Goal: Information Seeking & Learning: Find contact information

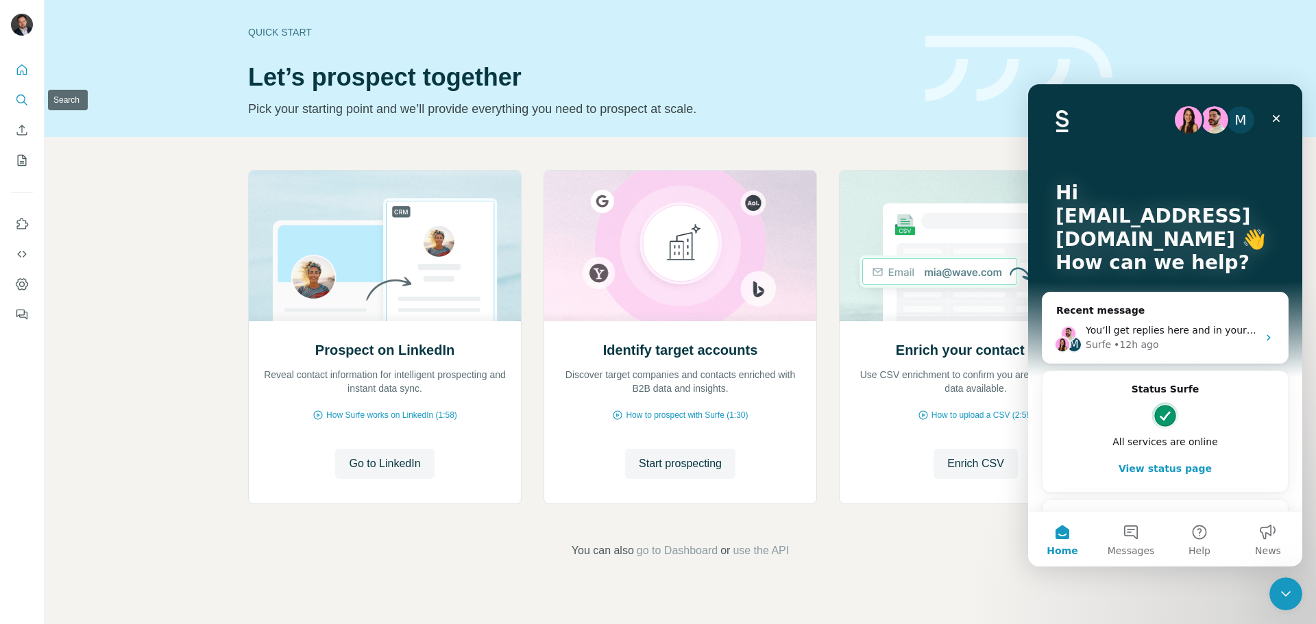
click at [27, 105] on icon "Search" at bounding box center [25, 103] width 4 height 4
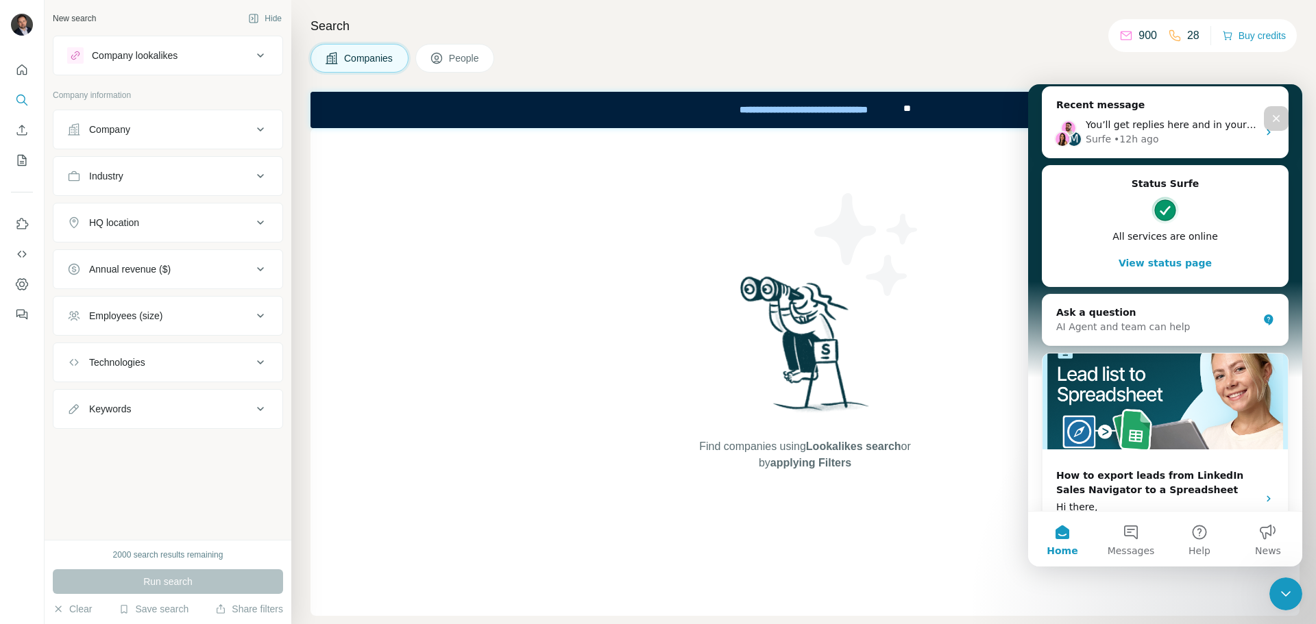
scroll to position [228, 0]
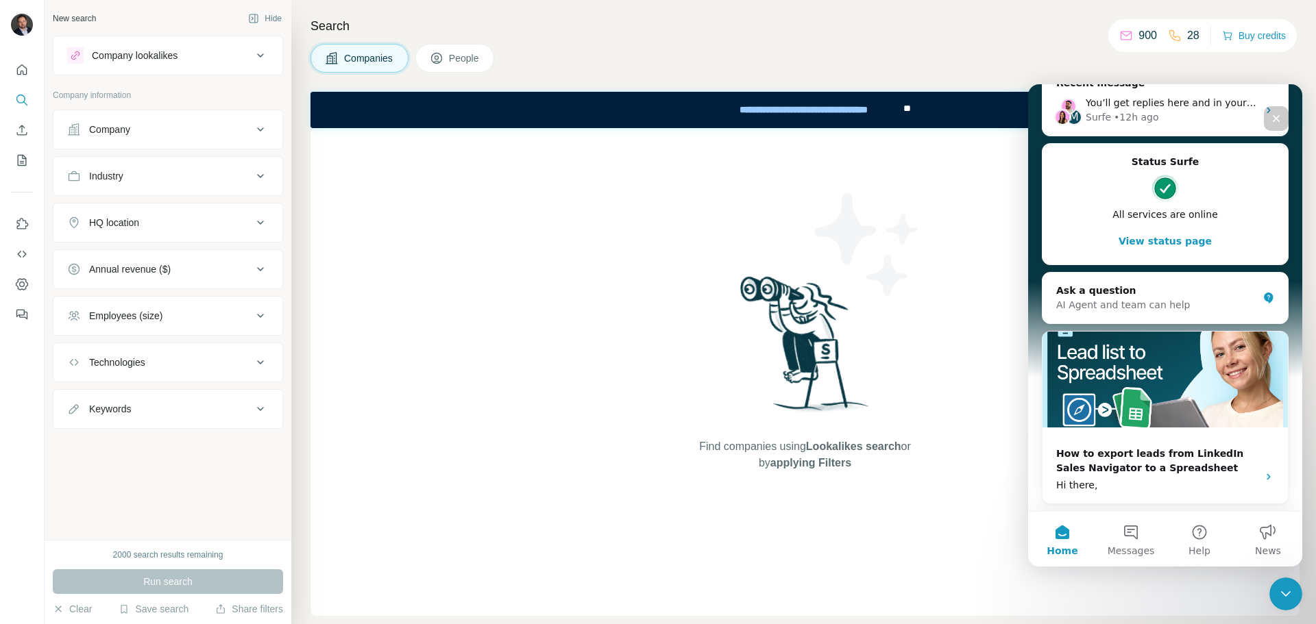
click at [457, 54] on span "People" at bounding box center [465, 58] width 32 height 14
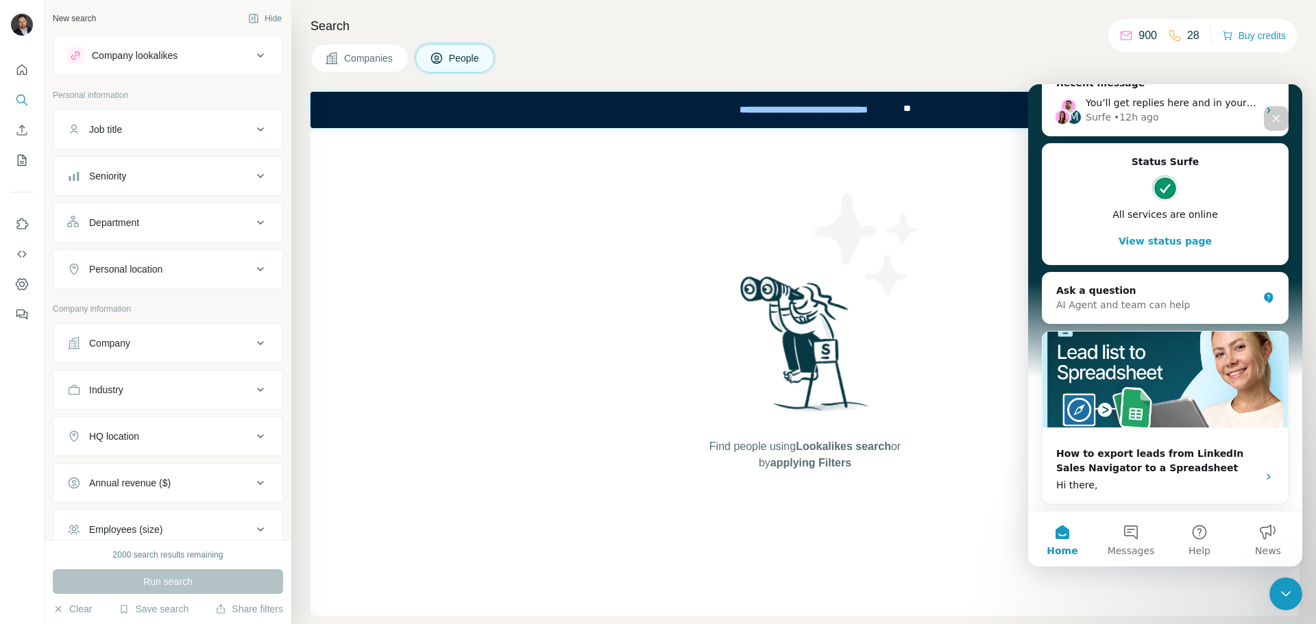
click at [134, 123] on div "Job title" at bounding box center [159, 130] width 185 height 14
click at [169, 389] on div "Company" at bounding box center [159, 385] width 185 height 14
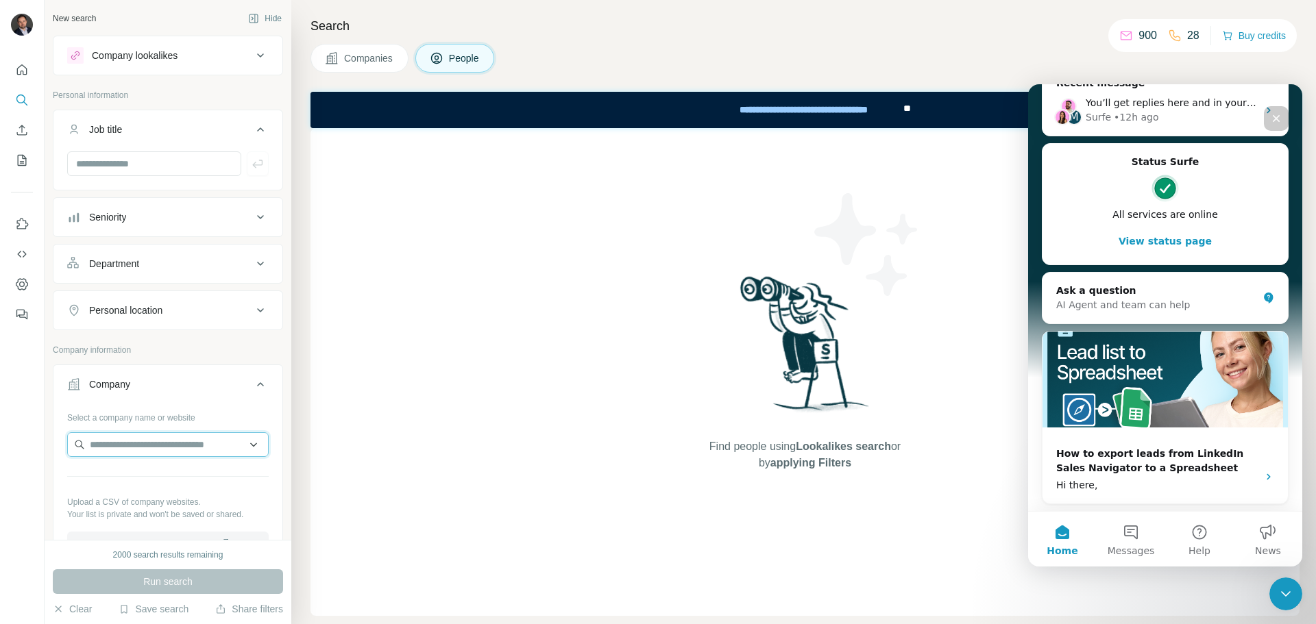
click at [140, 441] on input "text" at bounding box center [168, 445] width 202 height 25
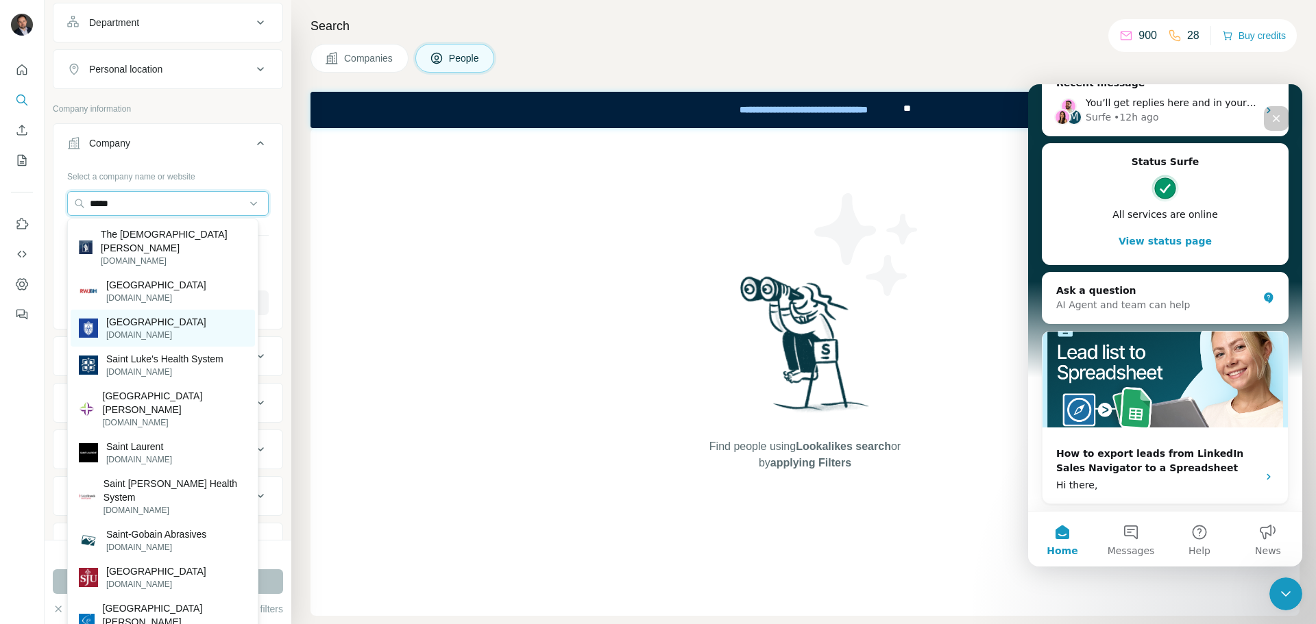
scroll to position [274, 0]
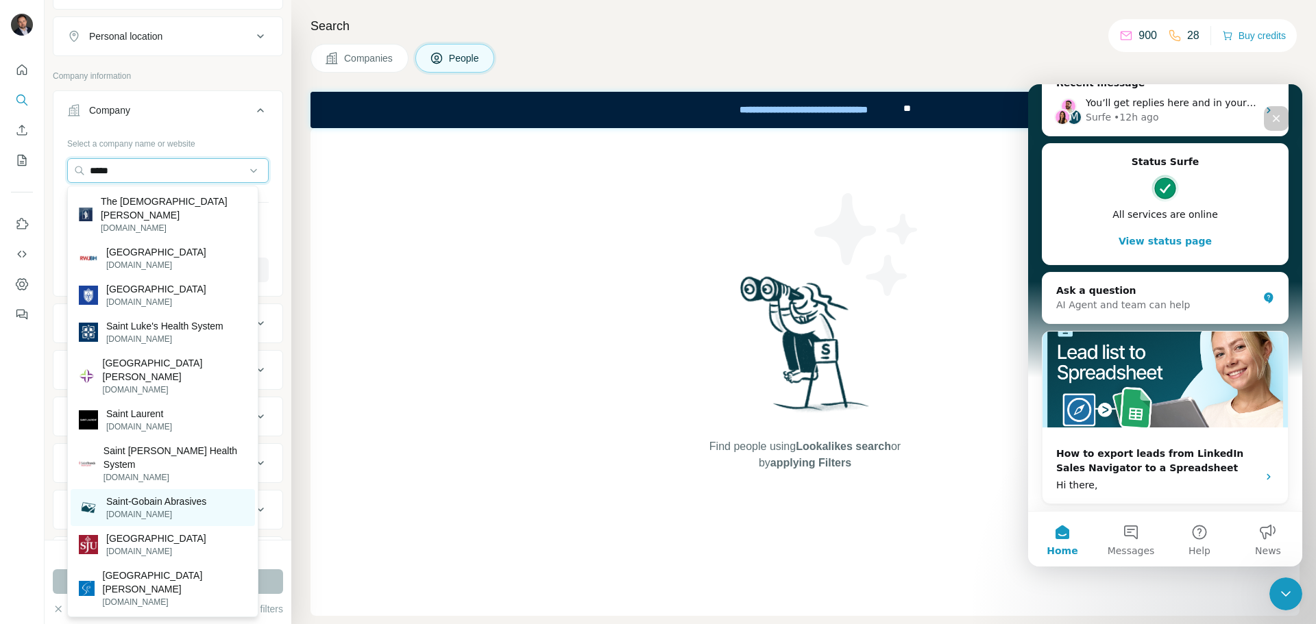
type input "*****"
click at [184, 495] on p "Saint-Gobain Abrasives" at bounding box center [156, 502] width 100 height 14
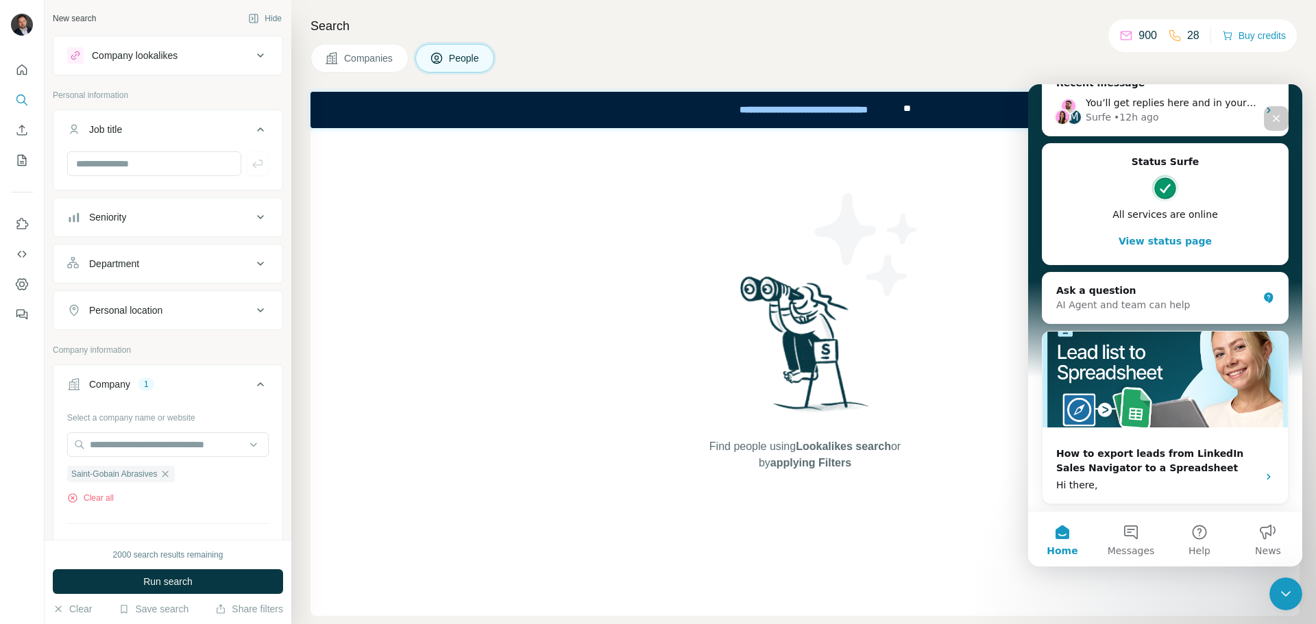
click at [160, 307] on div "Personal location" at bounding box center [125, 311] width 73 height 14
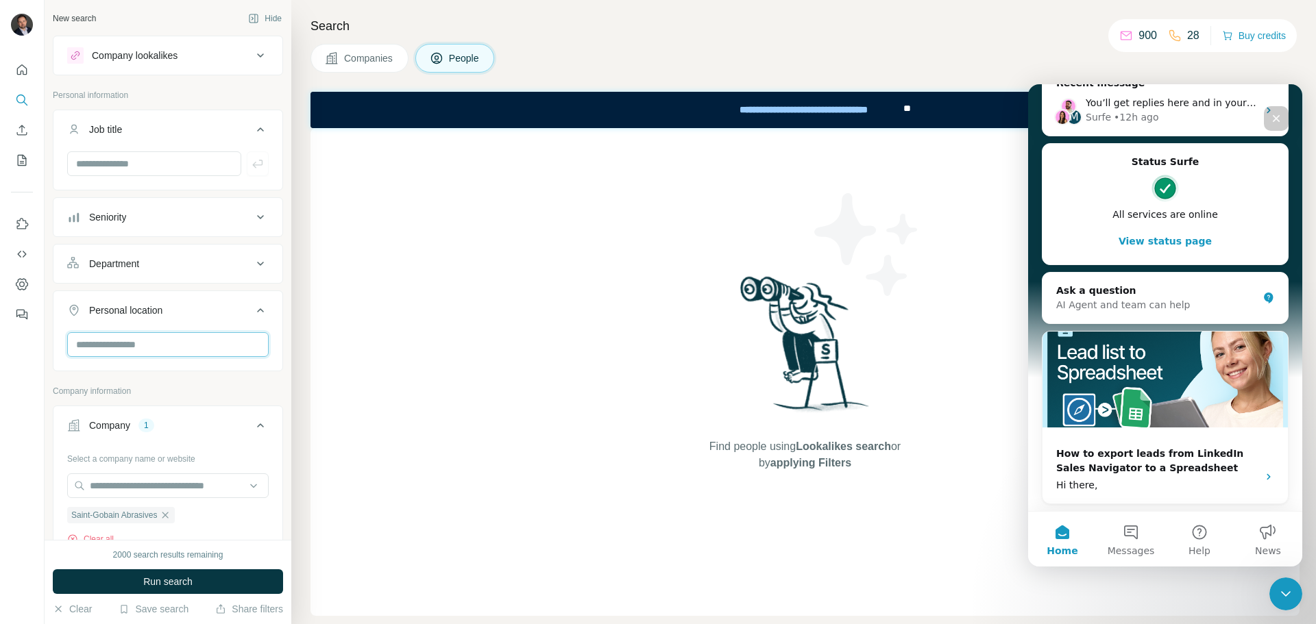
click at [138, 344] on input "text" at bounding box center [168, 344] width 202 height 25
type input "******"
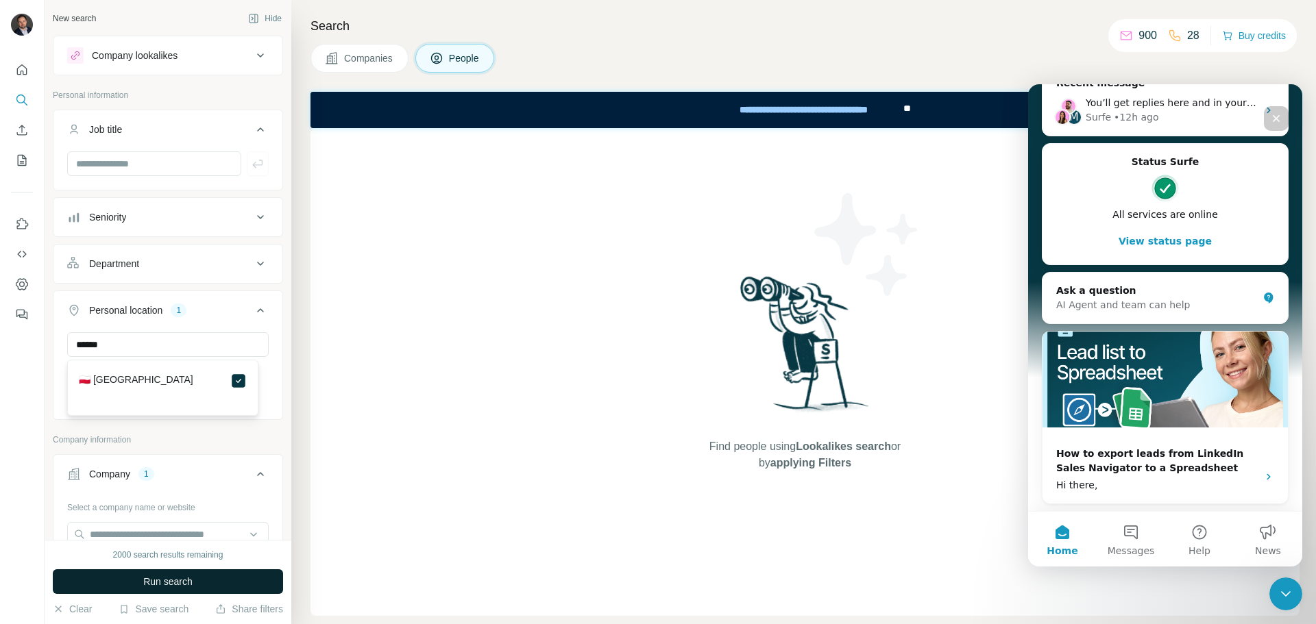
click at [164, 579] on span "Run search" at bounding box center [167, 582] width 49 height 14
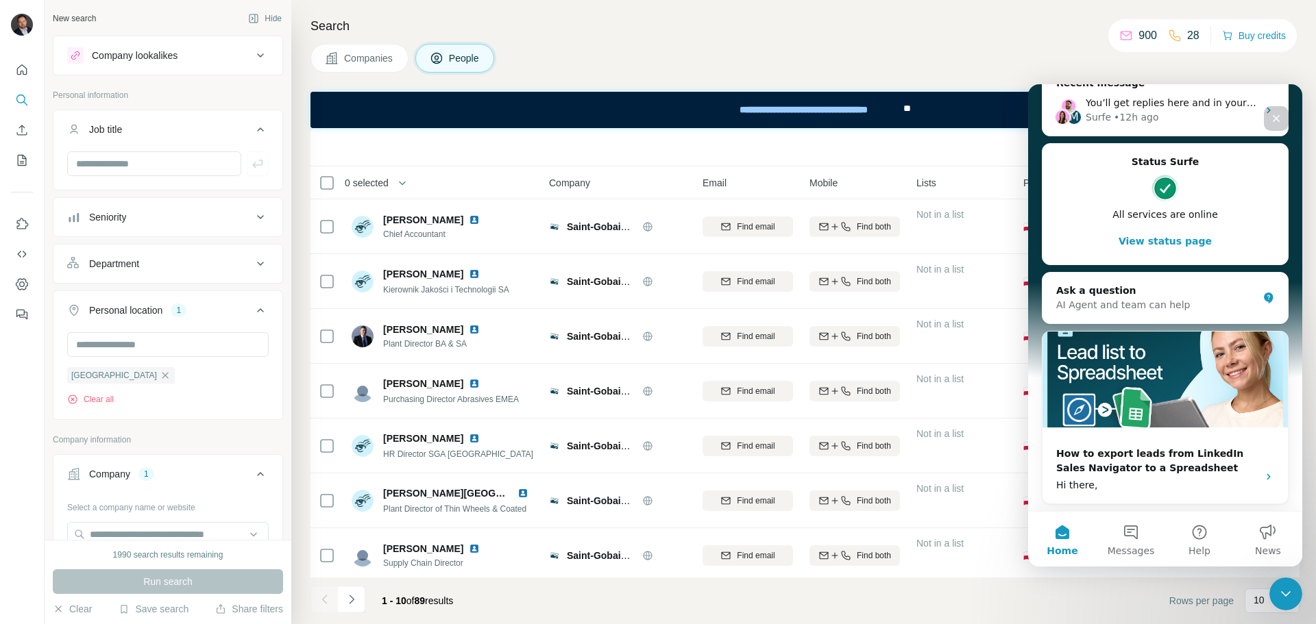
click at [1276, 121] on icon "Close" at bounding box center [1276, 118] width 11 height 11
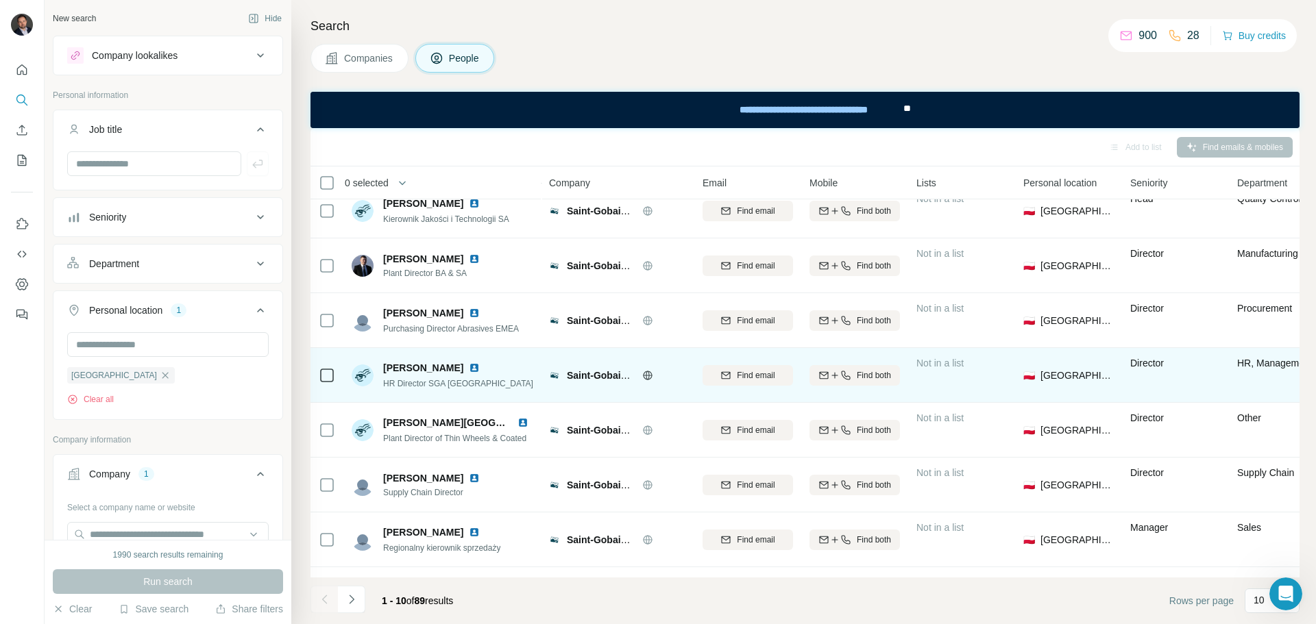
scroll to position [177, 0]
